Goal: Task Accomplishment & Management: Complete application form

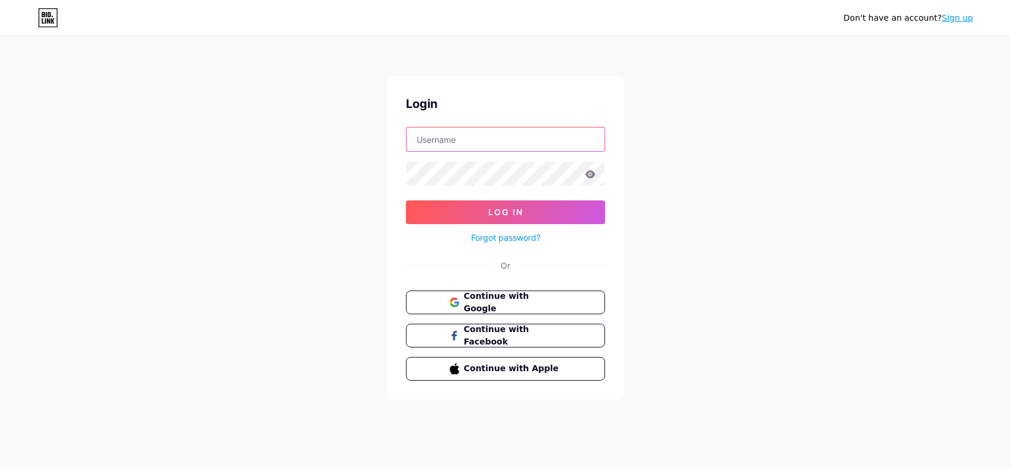
click at [504, 142] on input "text" at bounding box center [506, 139] width 198 height 24
type input "mintukola"
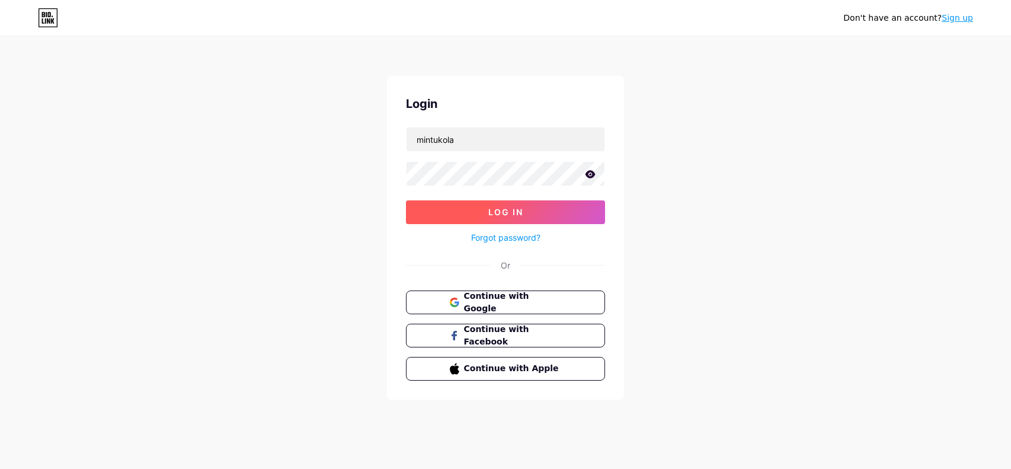
click at [473, 202] on button "Log In" at bounding box center [505, 212] width 199 height 24
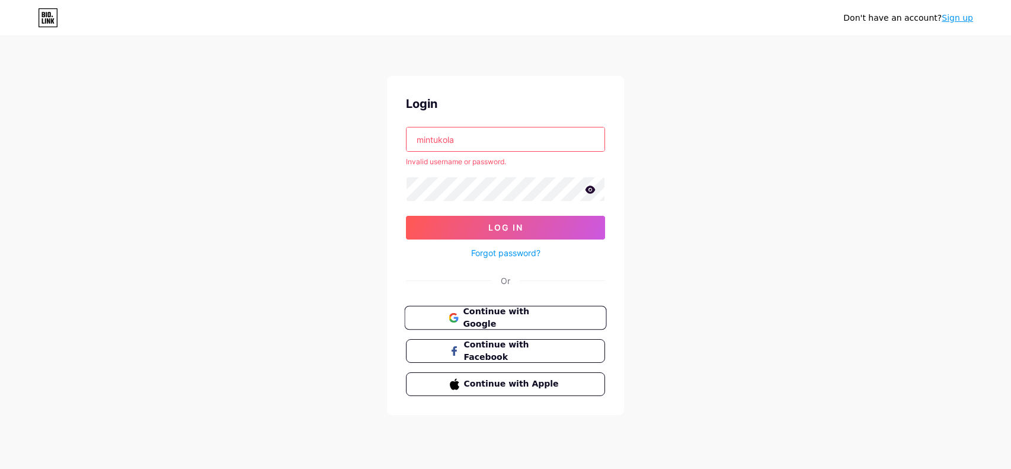
click at [539, 324] on button "Continue with Google" at bounding box center [505, 318] width 202 height 24
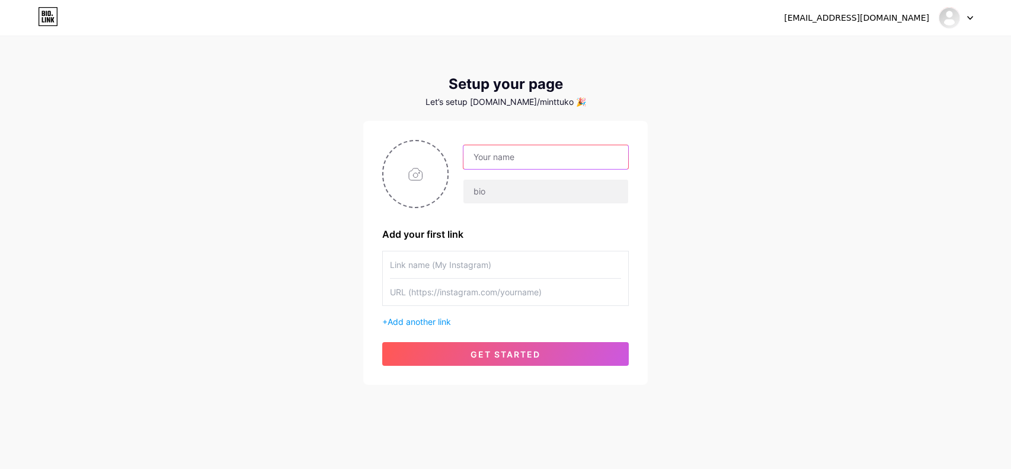
click at [584, 154] on input "text" at bounding box center [545, 157] width 165 height 24
type input "minttu"
click at [602, 193] on input "text" at bounding box center [545, 192] width 165 height 24
click at [496, 271] on input "text" at bounding box center [505, 264] width 231 height 27
click at [533, 188] on input "text" at bounding box center [545, 192] width 165 height 24
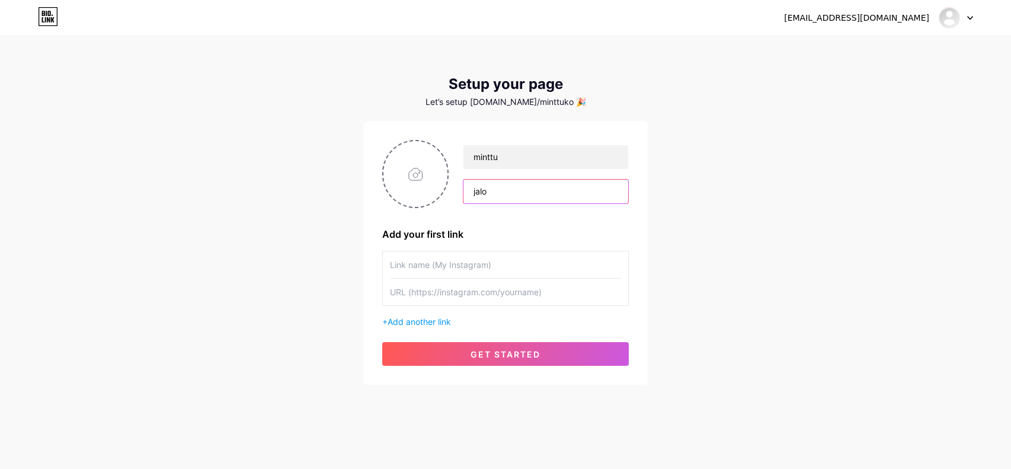
type input "jalo"
click at [520, 255] on input "text" at bounding box center [505, 264] width 231 height 27
click at [522, 267] on input "text" at bounding box center [505, 264] width 231 height 27
type input "mintukola"
click at [523, 298] on input "text" at bounding box center [505, 292] width 231 height 27
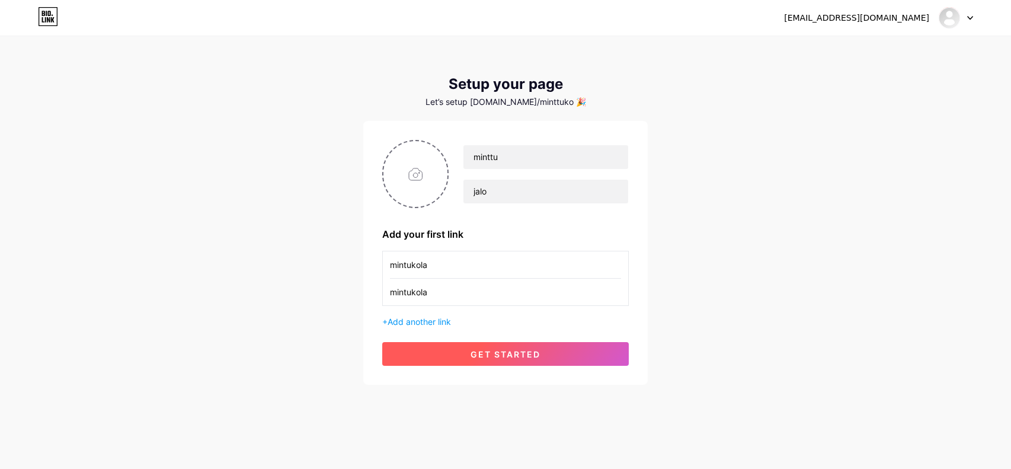
type input "mintukola"
click at [521, 351] on span "get started" at bounding box center [506, 354] width 70 height 10
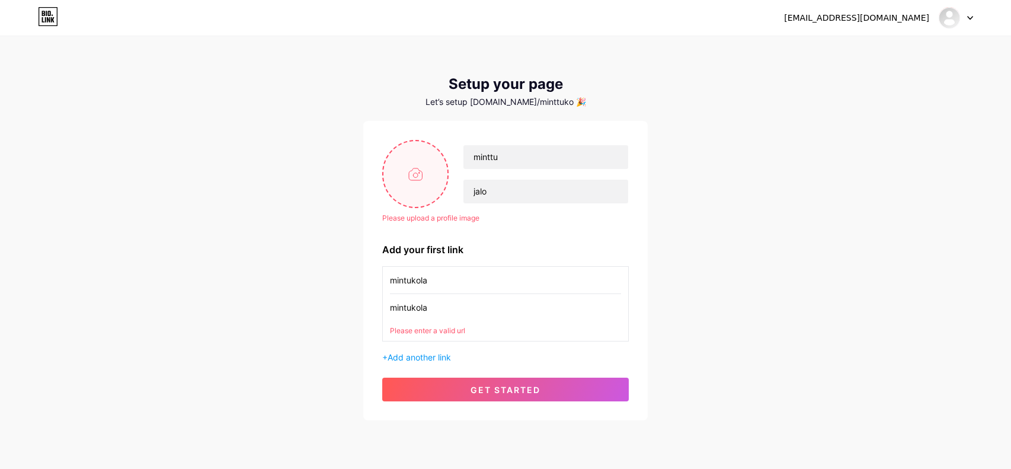
click at [422, 200] on input "file" at bounding box center [415, 174] width 64 height 66
click at [517, 341] on div "mintukola mintukola Please enter a valid url + Add another link" at bounding box center [505, 314] width 247 height 97
click at [504, 333] on div "Please enter a valid url" at bounding box center [505, 330] width 231 height 11
click at [395, 205] on input "file" at bounding box center [415, 174] width 64 height 66
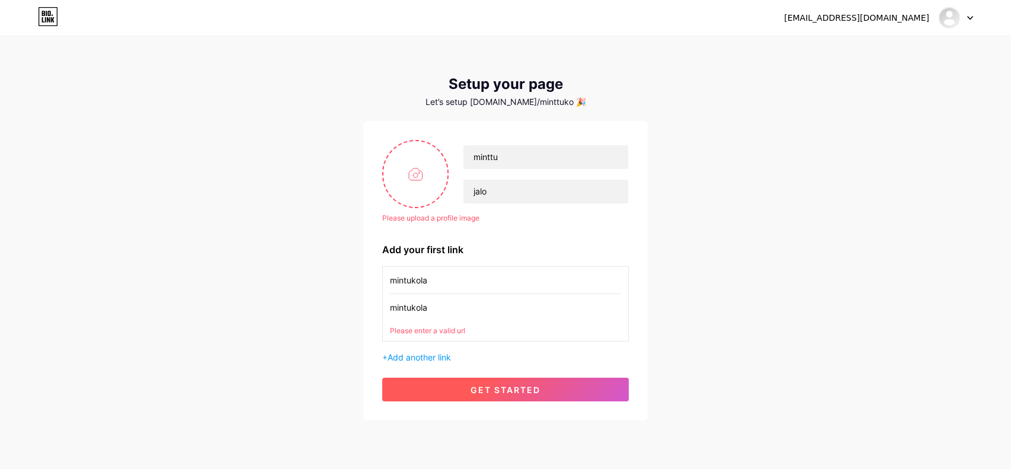
click at [500, 392] on span "get started" at bounding box center [506, 390] width 70 height 10
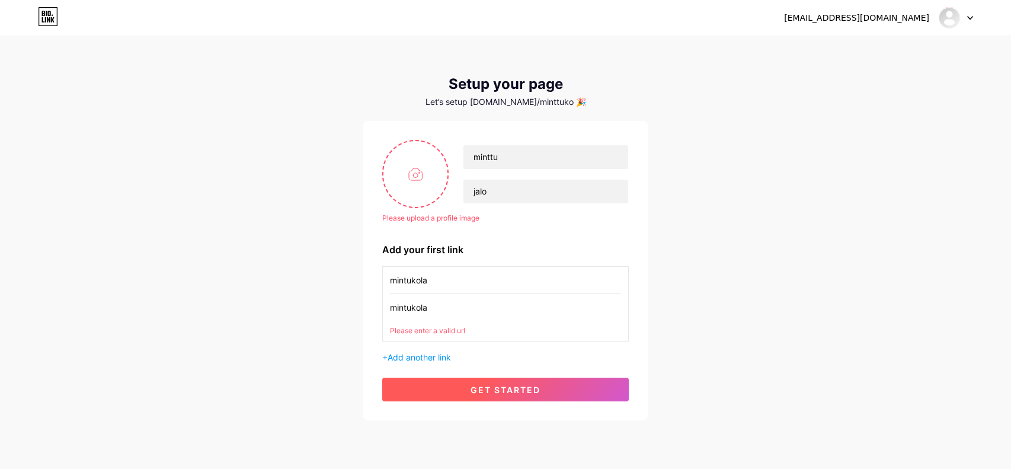
click at [500, 392] on span "get started" at bounding box center [506, 390] width 70 height 10
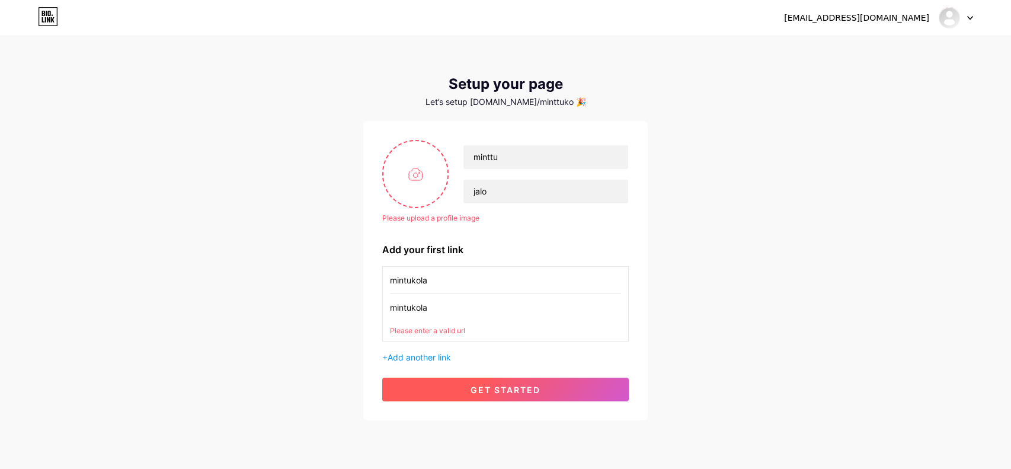
click at [500, 392] on span "get started" at bounding box center [506, 390] width 70 height 10
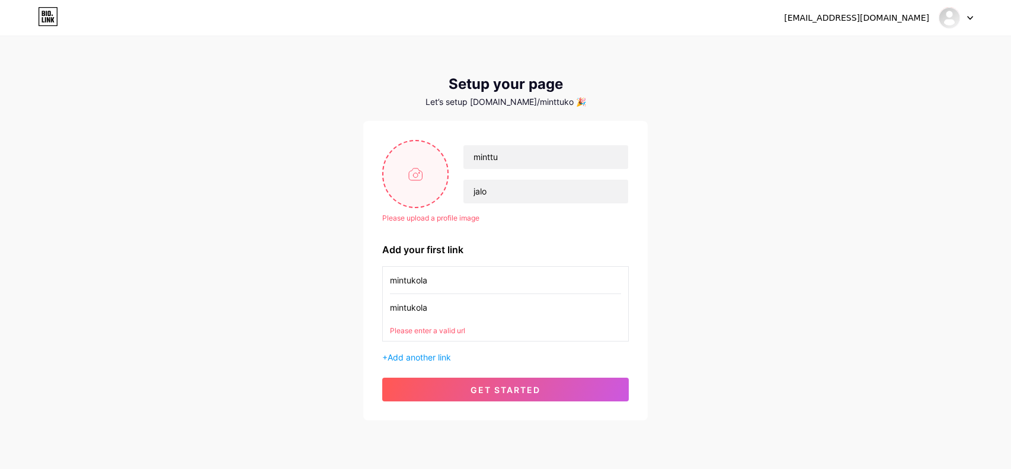
click at [430, 180] on input "file" at bounding box center [415, 174] width 64 height 66
